Goal: Information Seeking & Learning: Learn about a topic

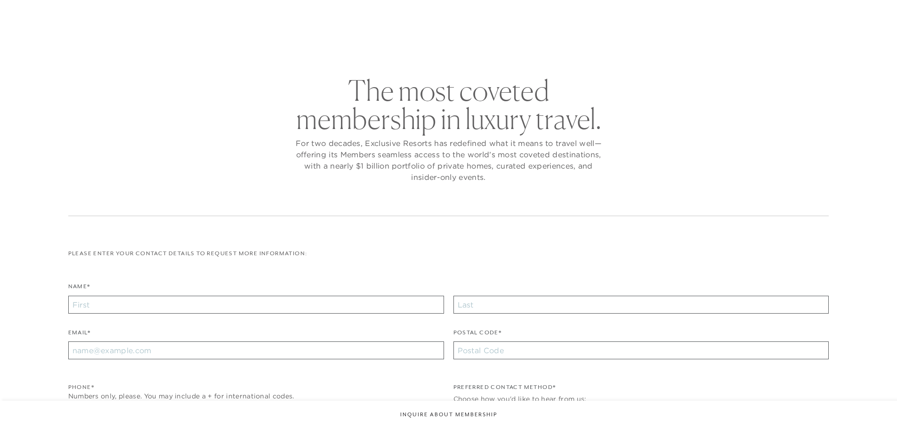
checkbox input "false"
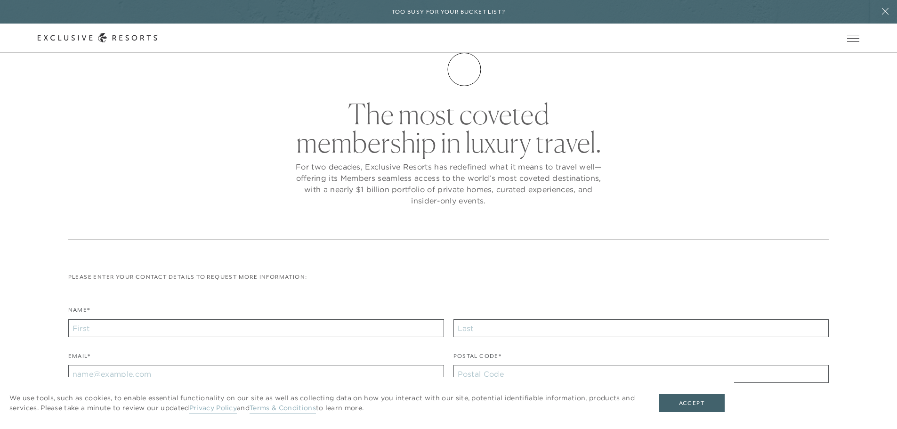
click at [0, 0] on link "Membership" at bounding box center [0, 0] width 0 height 0
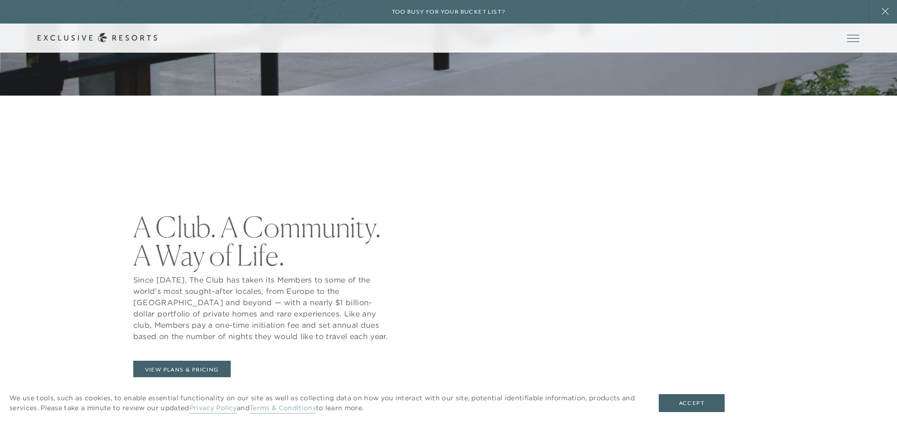
scroll to position [438, 0]
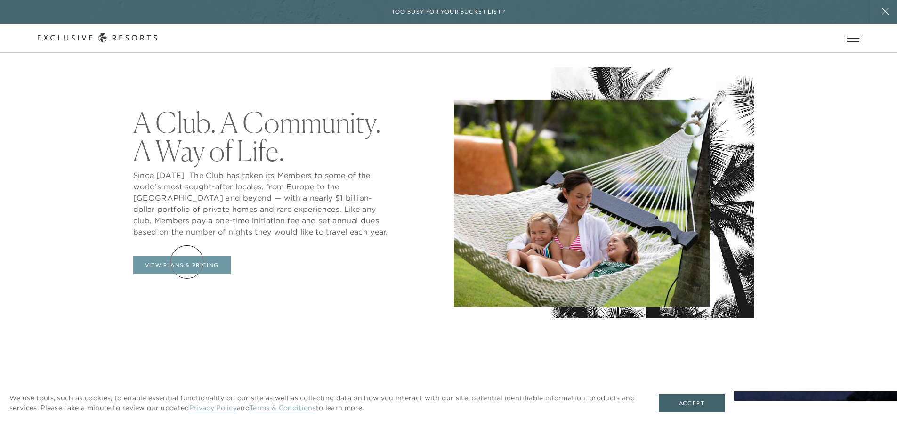
click at [187, 262] on link "View Plans & Pricing" at bounding box center [182, 265] width 98 height 18
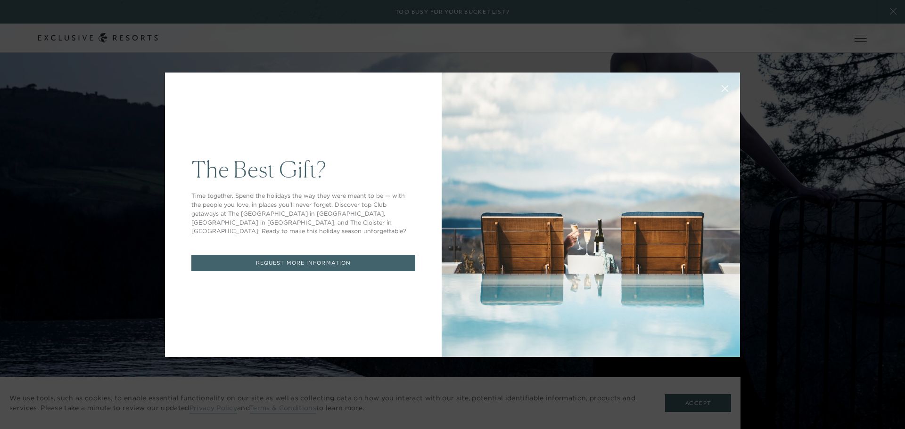
click at [858, 326] on div "The Best Gift? Time together. Spend the holidays the way they were meant to be …" at bounding box center [452, 214] width 905 height 429
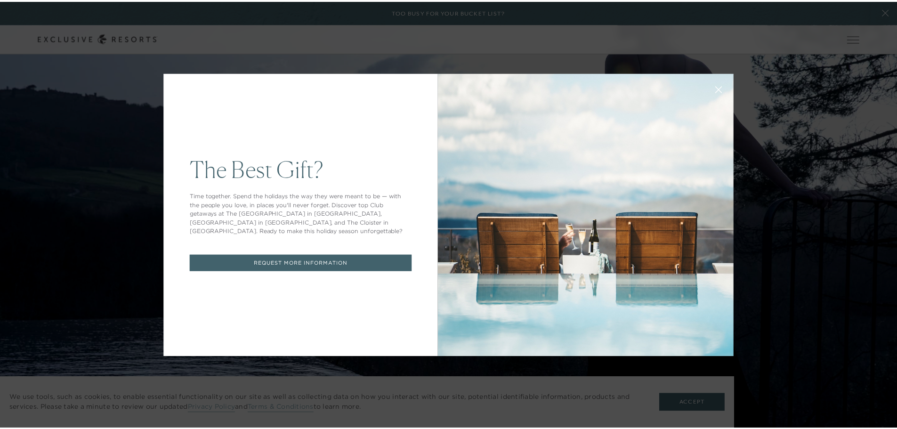
scroll to position [438, 0]
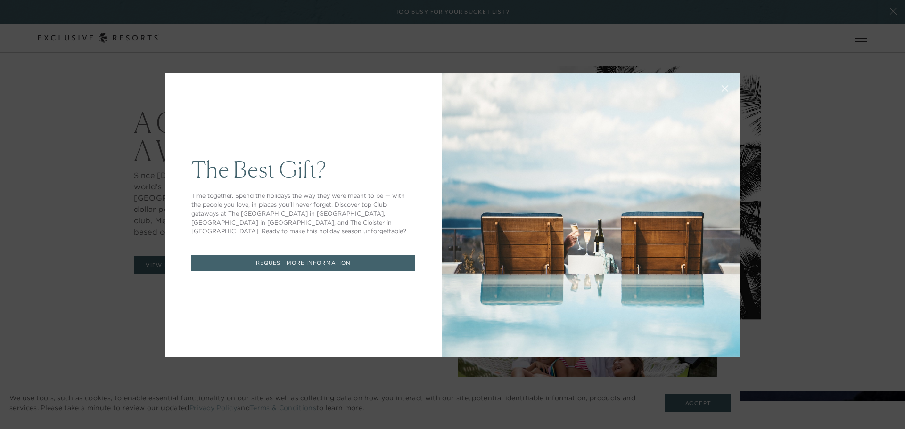
click at [721, 87] on icon at bounding box center [724, 88] width 7 height 7
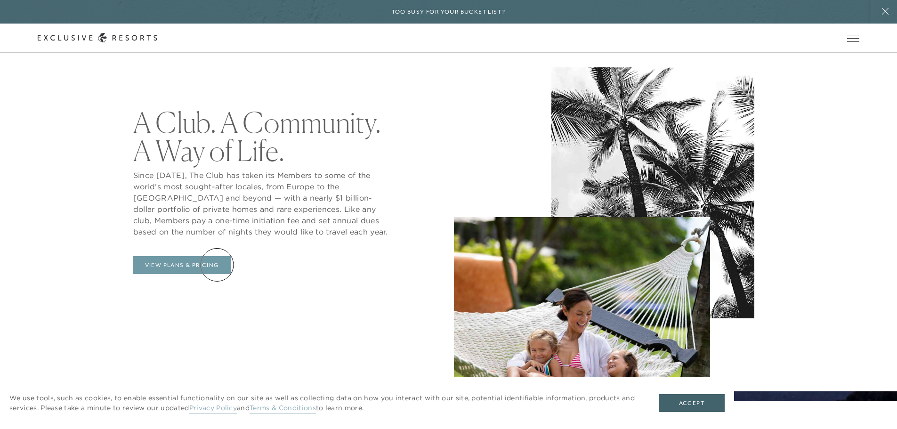
click at [217, 265] on link "View Plans & Pricing" at bounding box center [182, 265] width 98 height 18
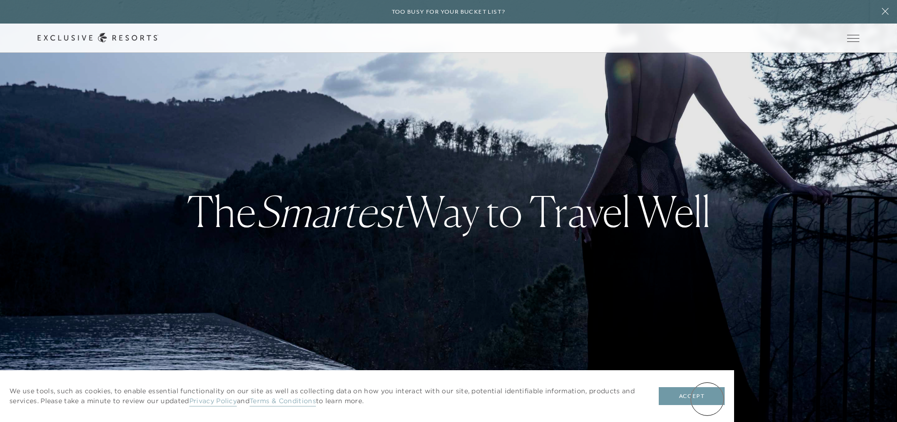
click at [708, 399] on button "Accept" at bounding box center [692, 396] width 66 height 18
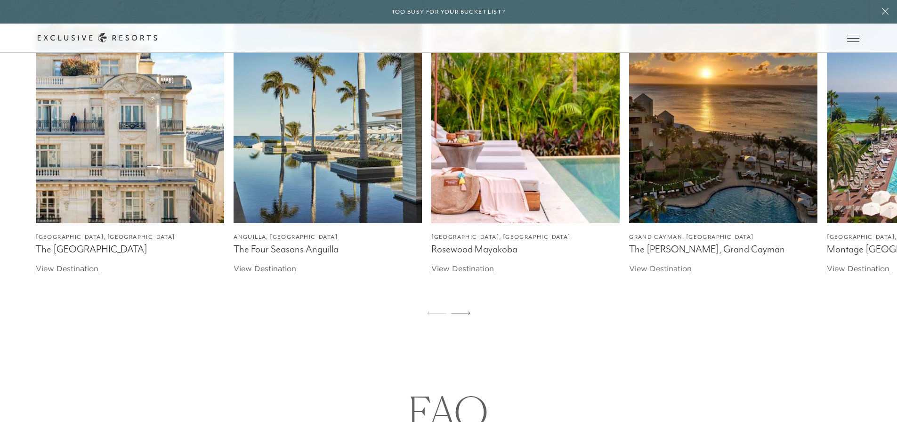
scroll to position [2996, 0]
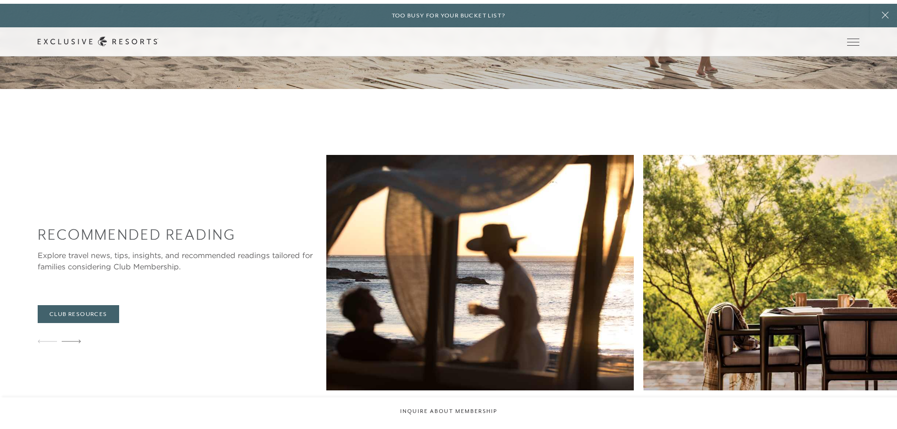
scroll to position [438, 0]
